Goal: Transaction & Acquisition: Purchase product/service

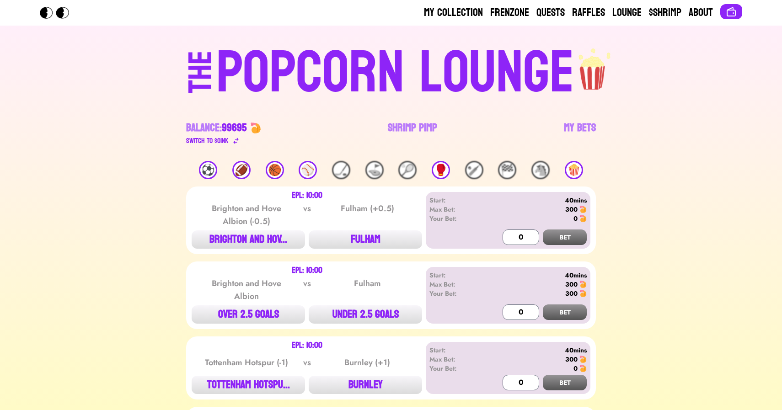
click at [279, 170] on div "🏀" at bounding box center [275, 170] width 18 height 18
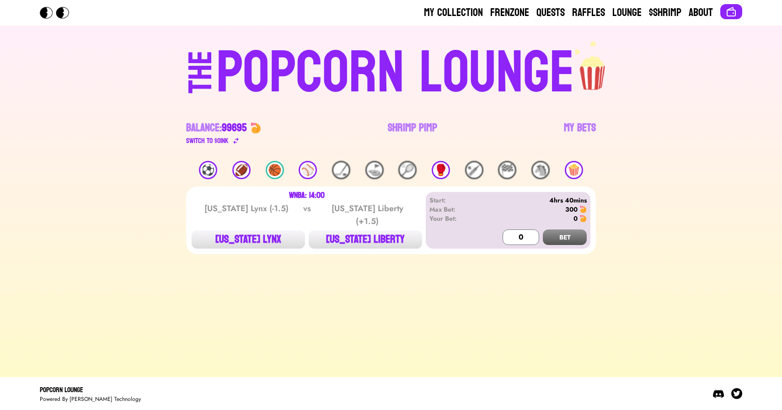
click at [572, 169] on div "🍿" at bounding box center [574, 170] width 18 height 18
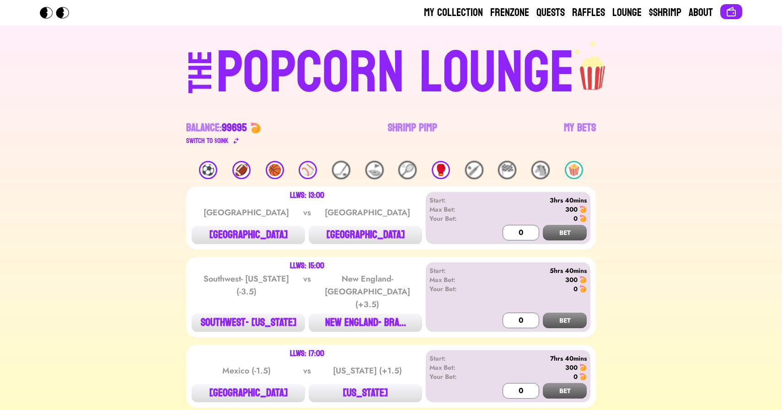
click at [270, 166] on div "🏀" at bounding box center [275, 170] width 18 height 18
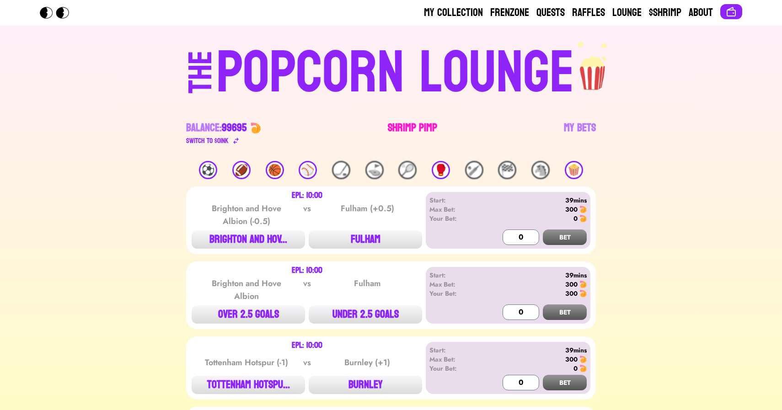
click at [405, 124] on link "Shrimp Pimp" at bounding box center [412, 134] width 49 height 26
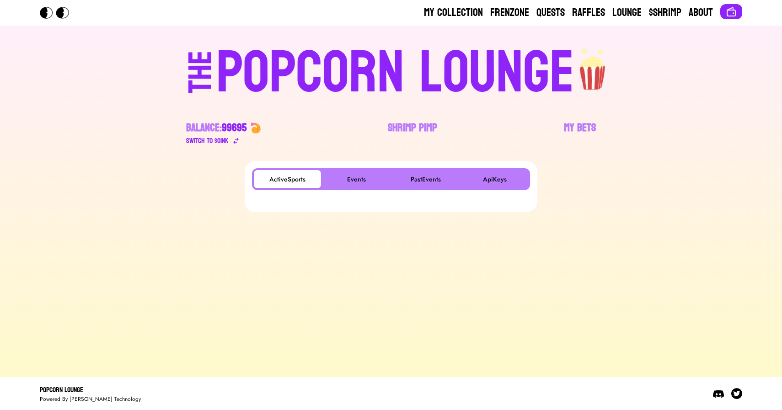
click at [597, 125] on div "THE POPCORN LOUNGE Balance: 99695 Switch to $ OINK Shrimp Pimp My Bets" at bounding box center [391, 93] width 586 height 135
click at [586, 125] on link "My Bets" at bounding box center [580, 134] width 32 height 26
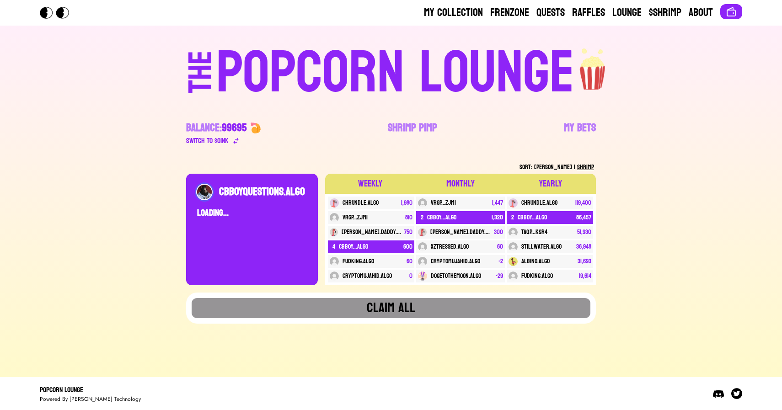
click at [346, 81] on div "POPCORN LOUNGE" at bounding box center [395, 73] width 358 height 59
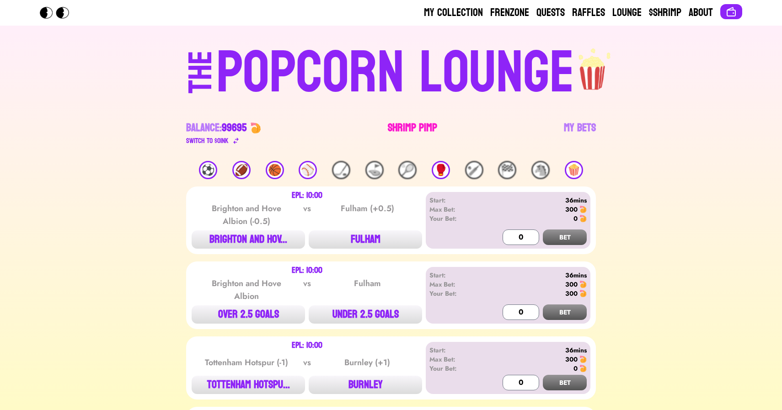
click at [412, 123] on link "Shrimp Pimp" at bounding box center [412, 134] width 49 height 26
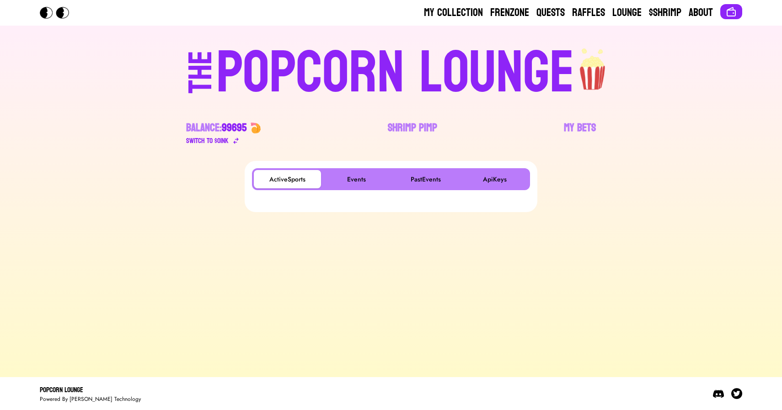
click at [355, 167] on div "ActiveSports Events PastEvents ApiKeys" at bounding box center [391, 186] width 293 height 51
click at [352, 175] on button "Events" at bounding box center [356, 179] width 67 height 18
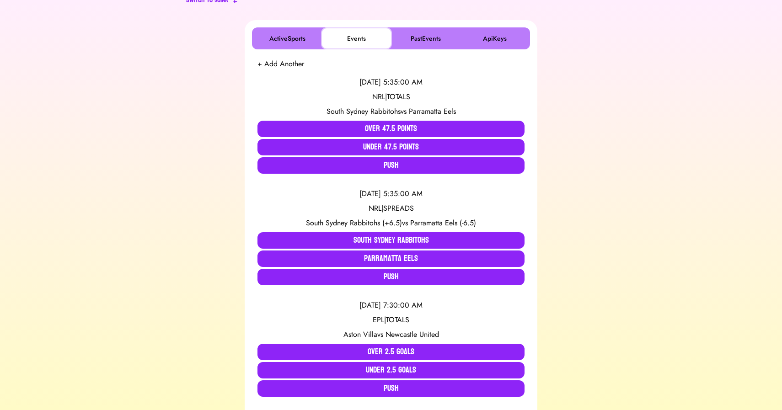
scroll to position [142, 0]
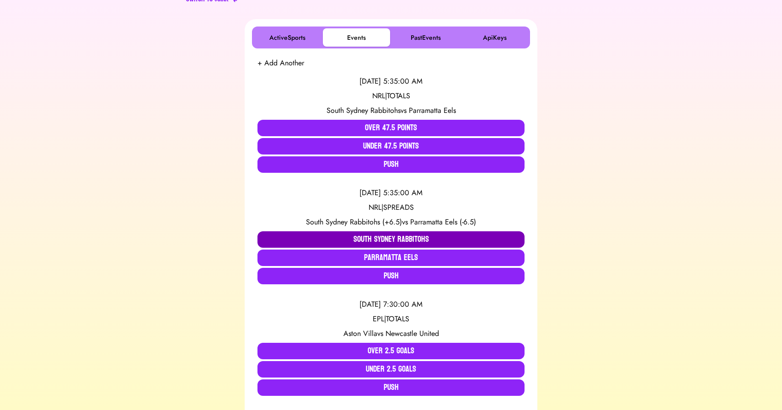
click at [288, 237] on button "South Sydney Rabbitohs" at bounding box center [391, 239] width 267 height 16
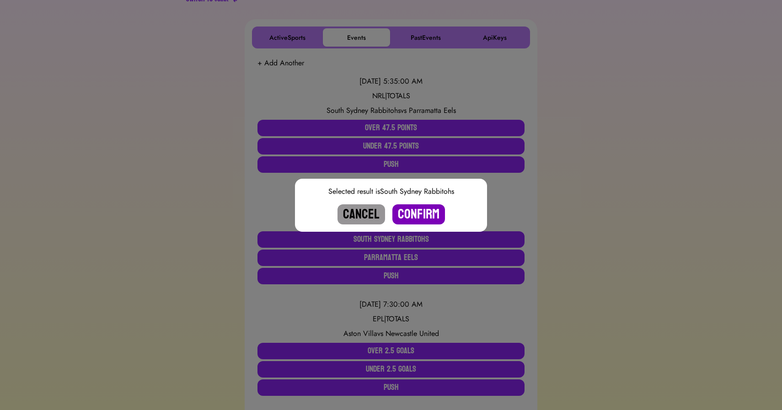
click at [425, 214] on button "Confirm" at bounding box center [419, 215] width 53 height 20
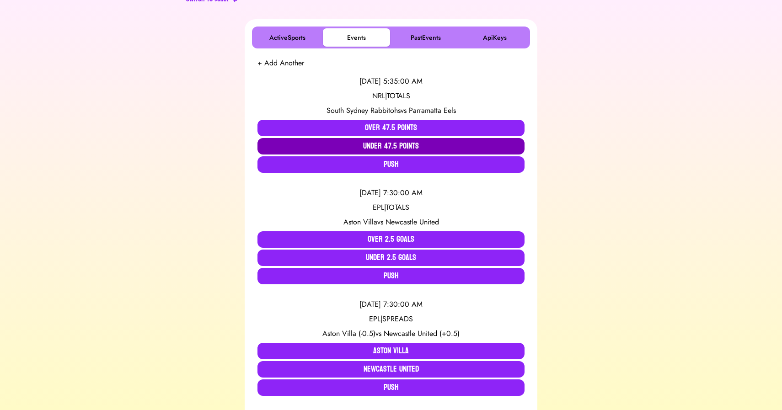
click at [382, 148] on button "Under 47.5 Points" at bounding box center [391, 146] width 267 height 16
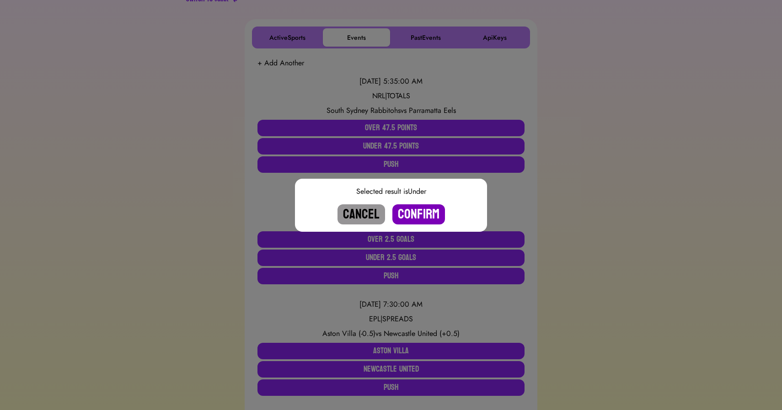
click at [420, 213] on button "Confirm" at bounding box center [419, 215] width 53 height 20
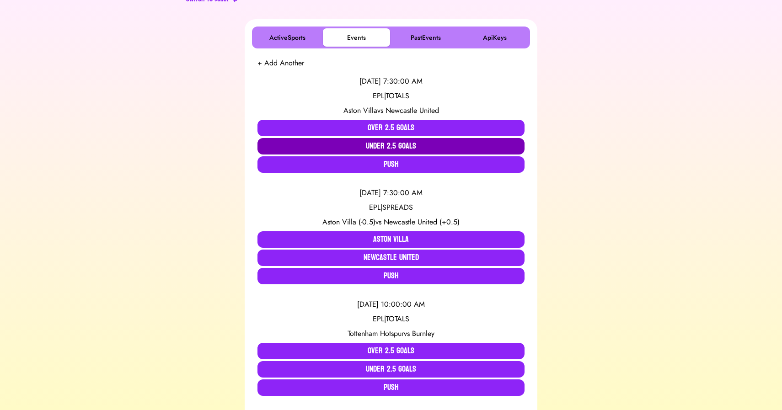
click at [349, 145] on button "Under 2.5 Goals" at bounding box center [391, 146] width 267 height 16
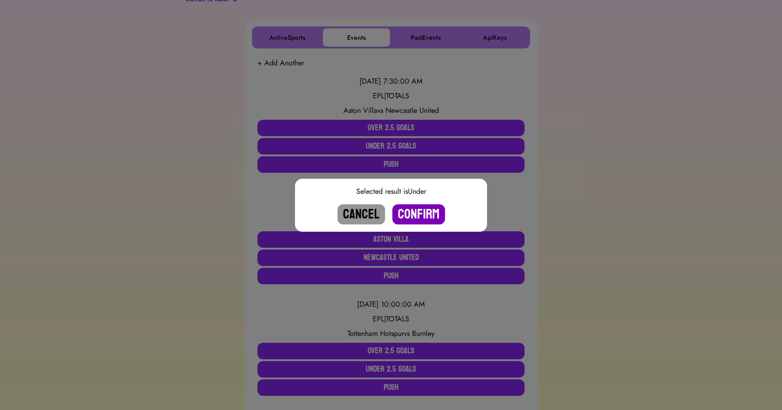
click at [415, 212] on button "Confirm" at bounding box center [419, 215] width 53 height 20
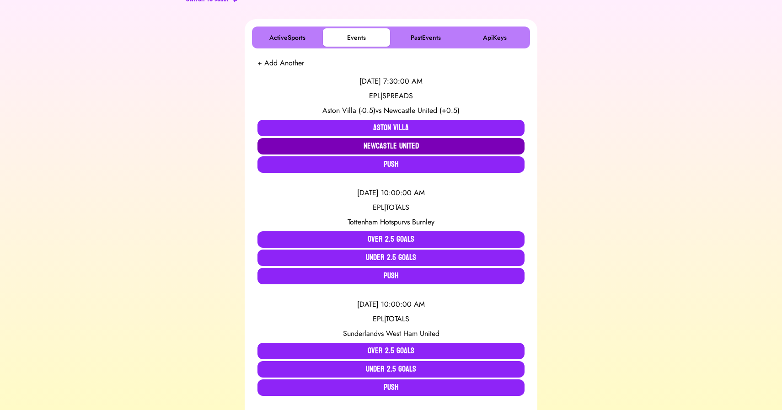
click at [399, 148] on button "Newcastle United" at bounding box center [391, 146] width 267 height 16
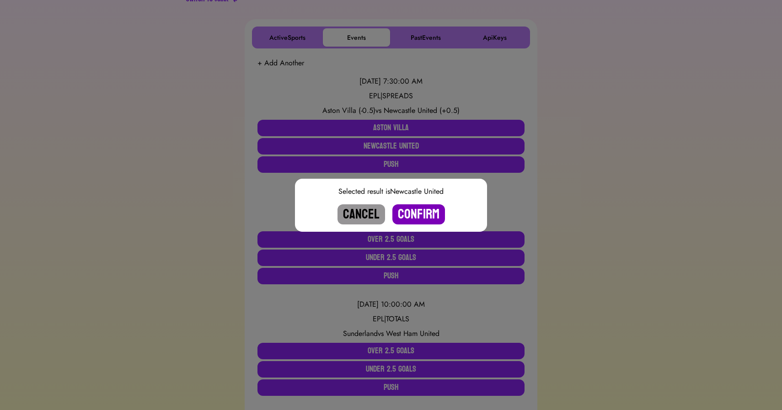
click at [413, 213] on button "Confirm" at bounding box center [419, 215] width 53 height 20
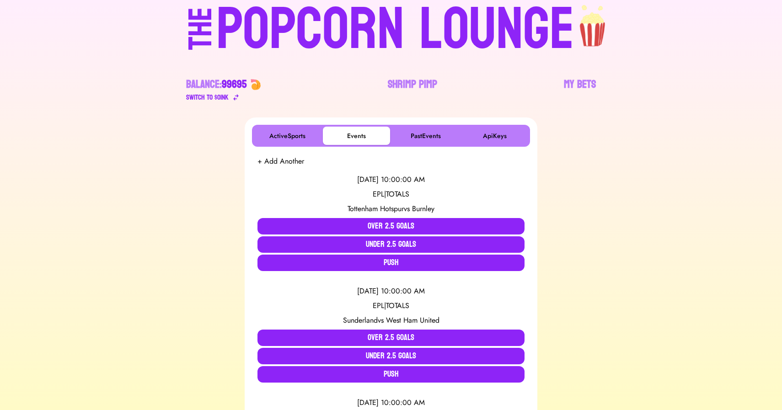
scroll to position [0, 0]
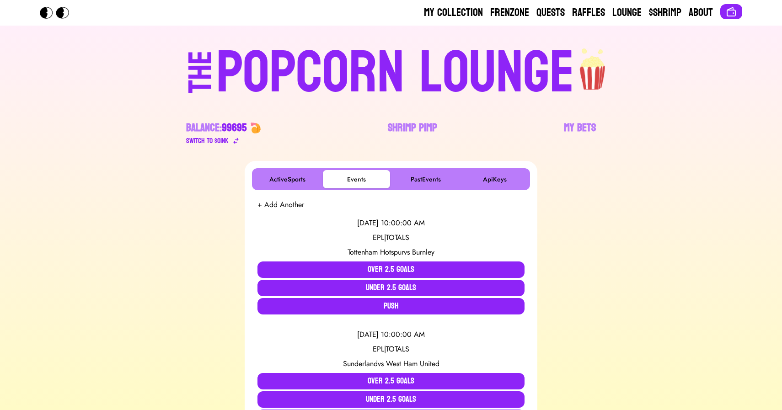
click at [368, 73] on div "POPCORN LOUNGE" at bounding box center [395, 73] width 358 height 59
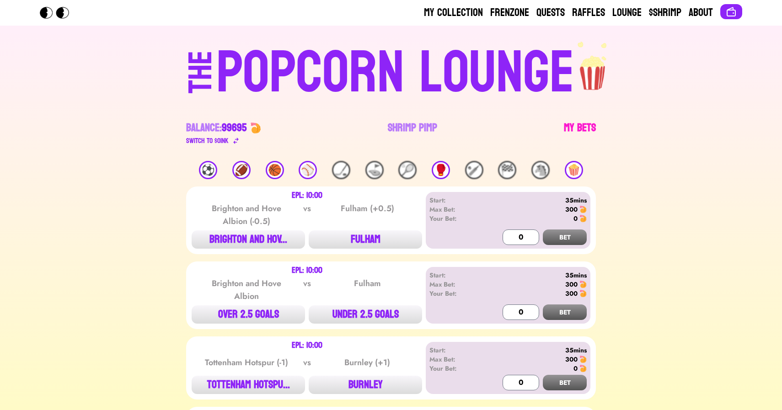
click at [581, 127] on link "My Bets" at bounding box center [580, 134] width 32 height 26
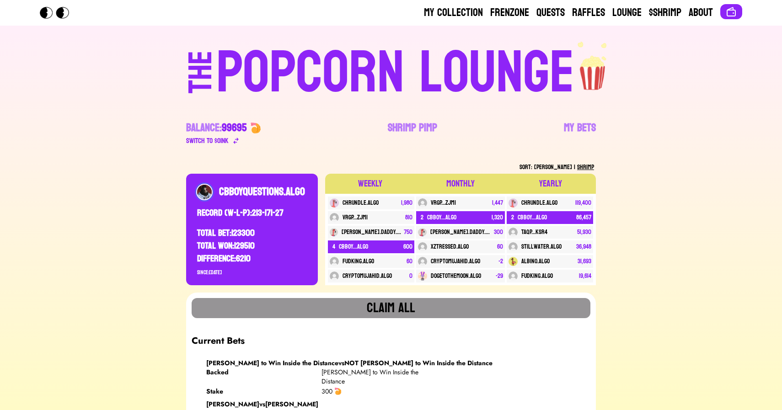
click at [306, 98] on div "POPCORN LOUNGE" at bounding box center [395, 73] width 358 height 59
